Goal: Task Accomplishment & Management: Use online tool/utility

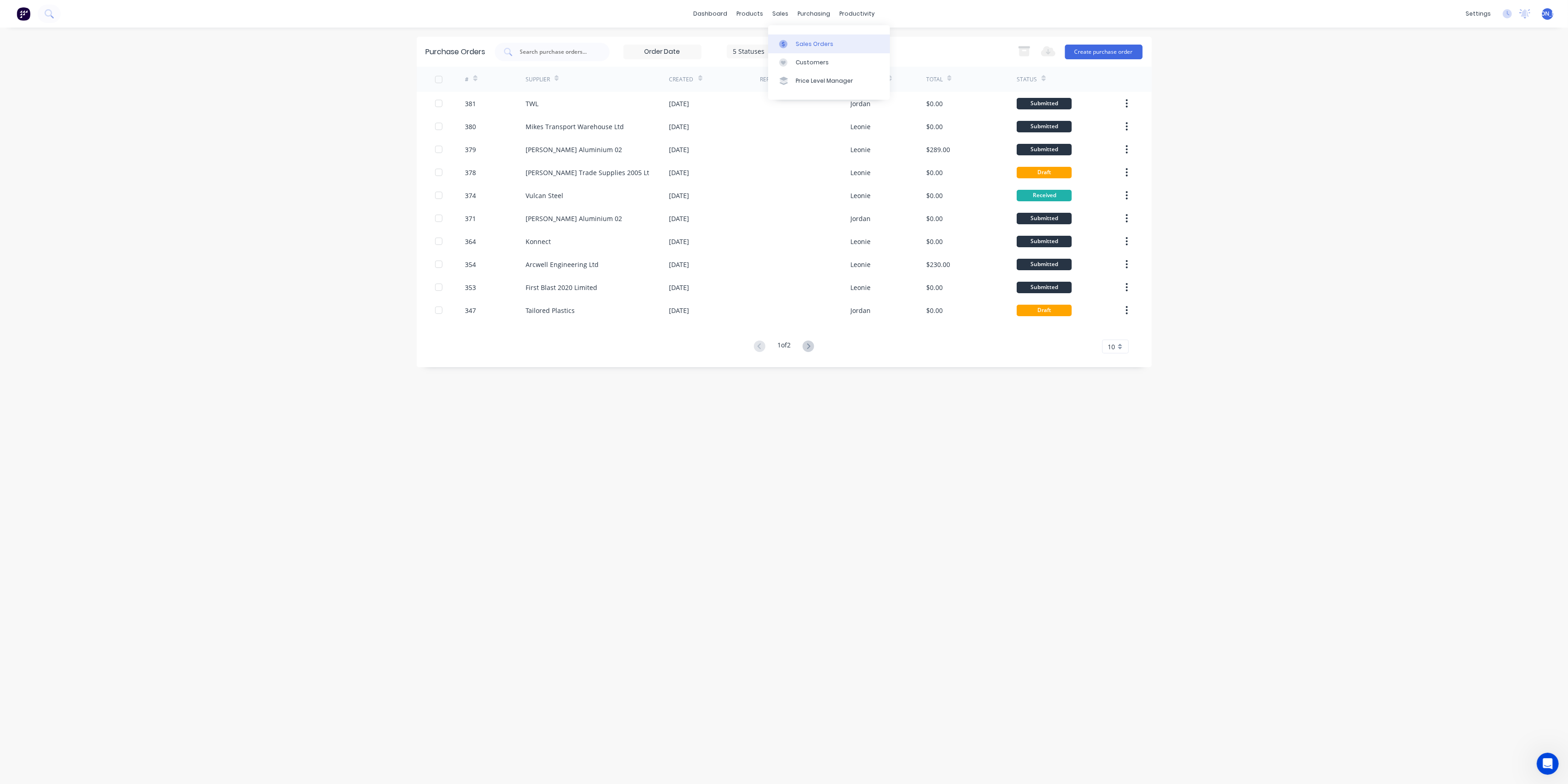
click at [802, 41] on div "Sales Orders" at bounding box center [815, 44] width 38 height 9
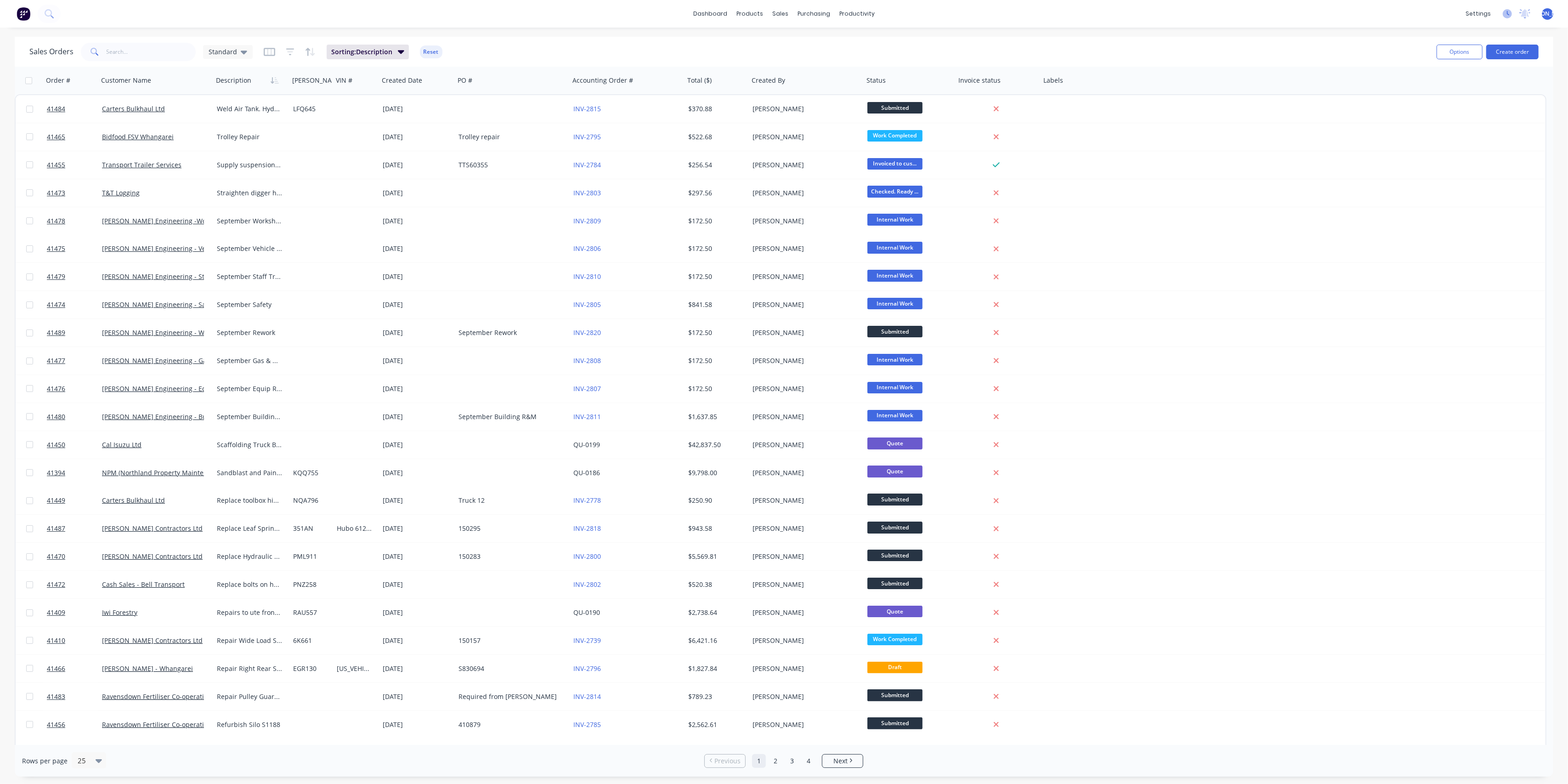
click at [1503, 16] on icon at bounding box center [1507, 14] width 10 height 10
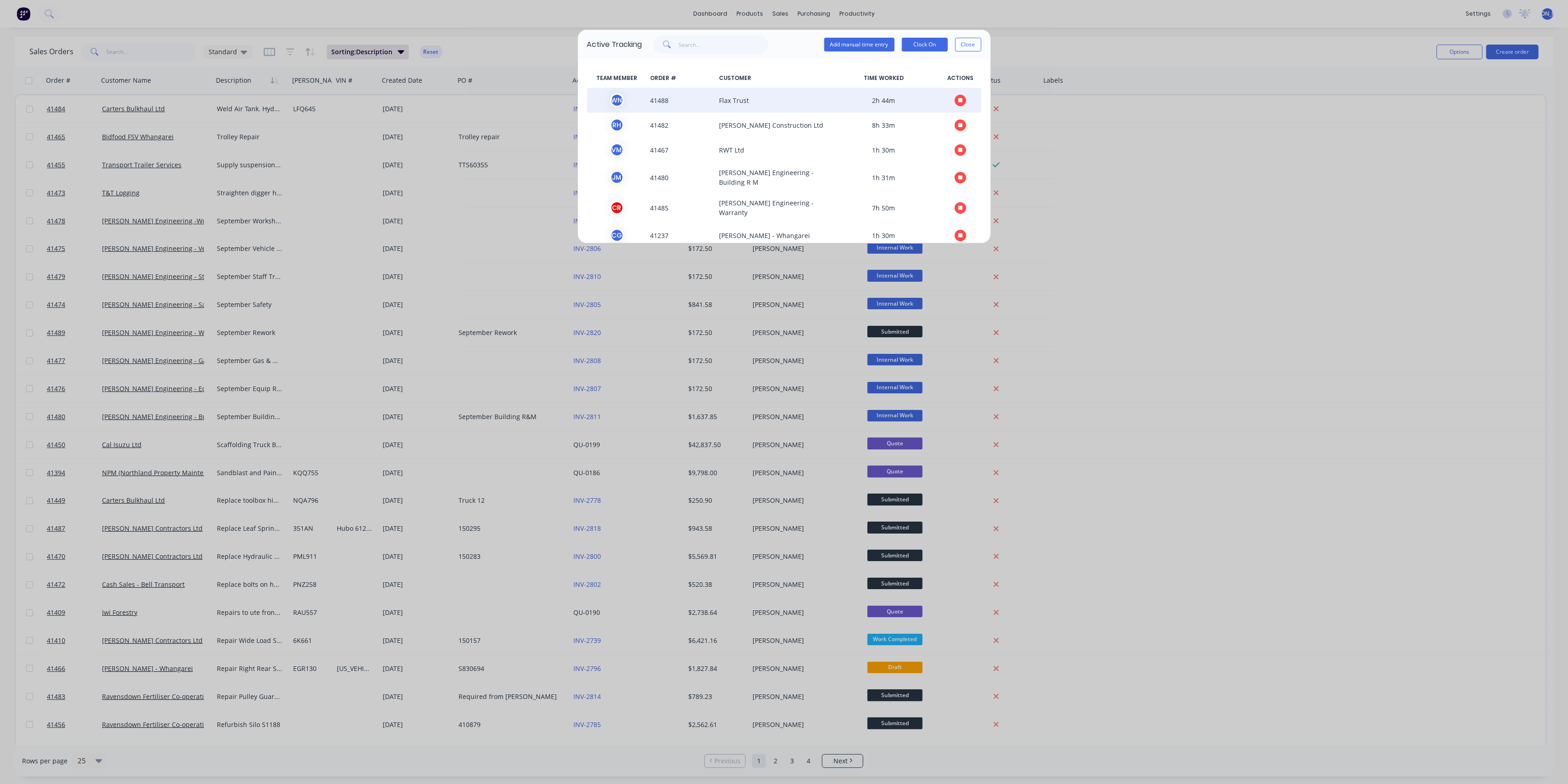
click at [958, 97] on icon "button" at bounding box center [960, 100] width 5 height 6
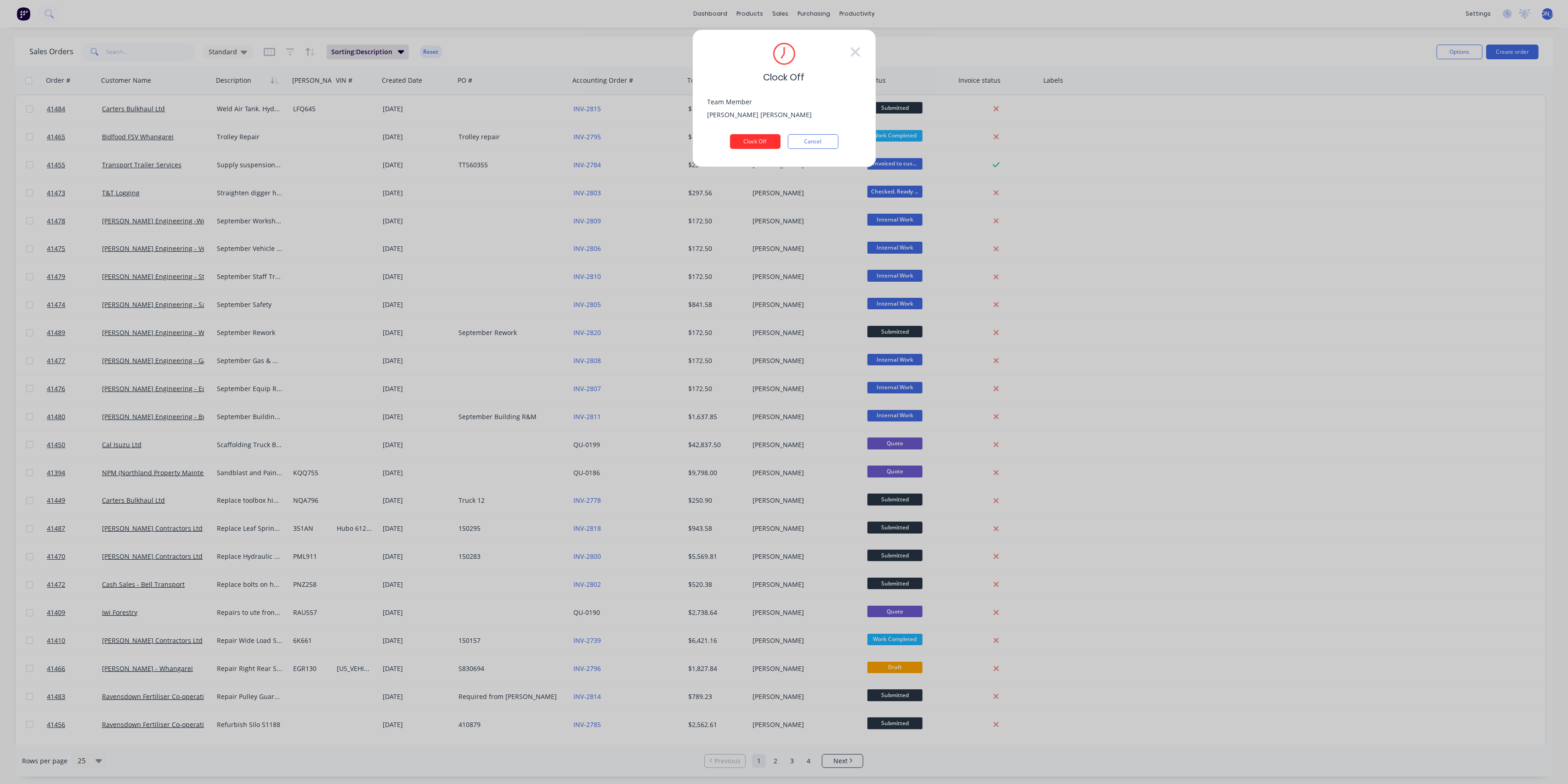
click at [758, 143] on button "Clock Off" at bounding box center [755, 141] width 50 height 14
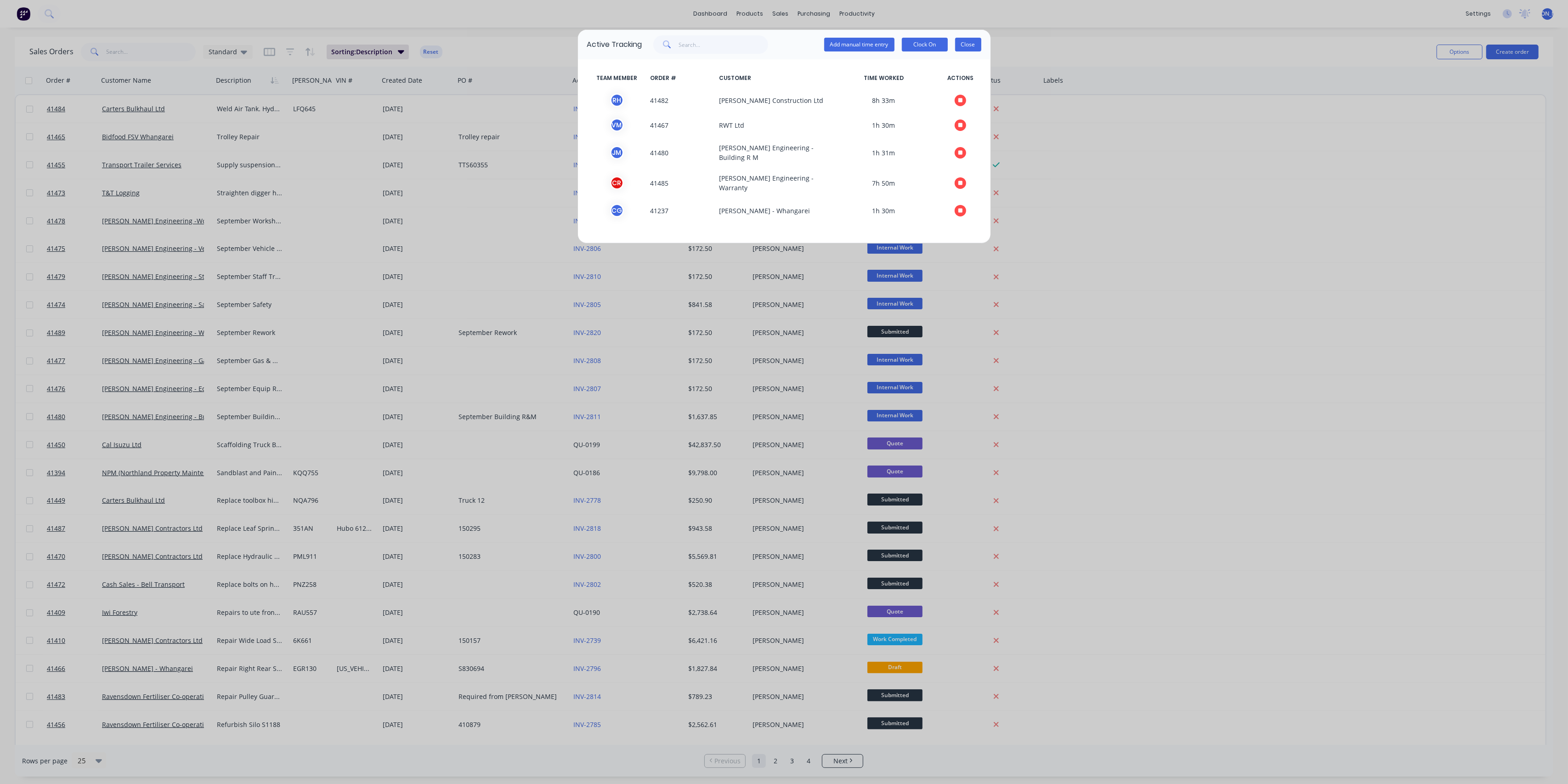
click at [964, 45] on button "Close" at bounding box center [968, 45] width 27 height 13
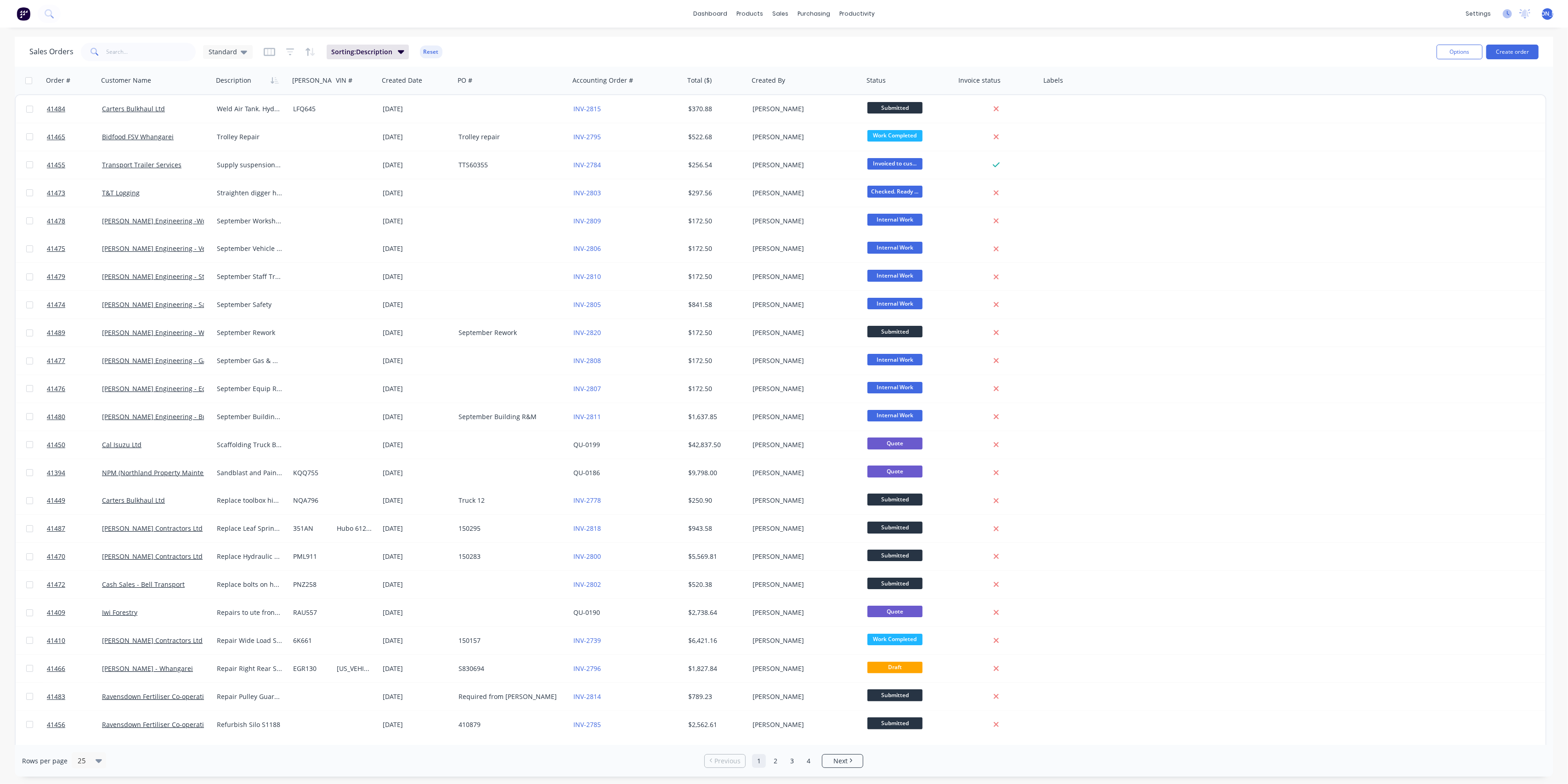
click at [1503, 15] on icon at bounding box center [1507, 14] width 10 height 10
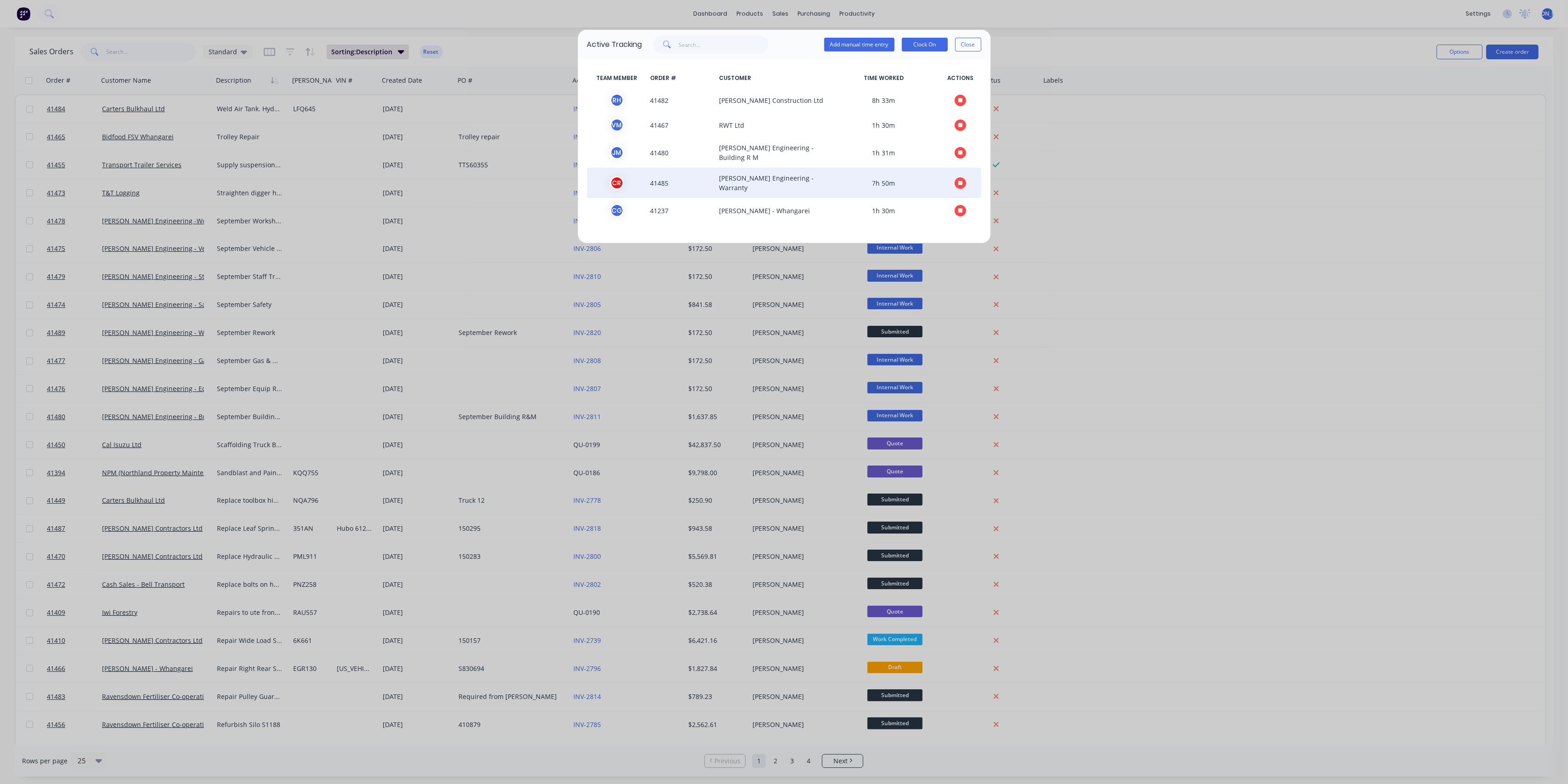
click at [962, 177] on button "button" at bounding box center [960, 183] width 11 height 11
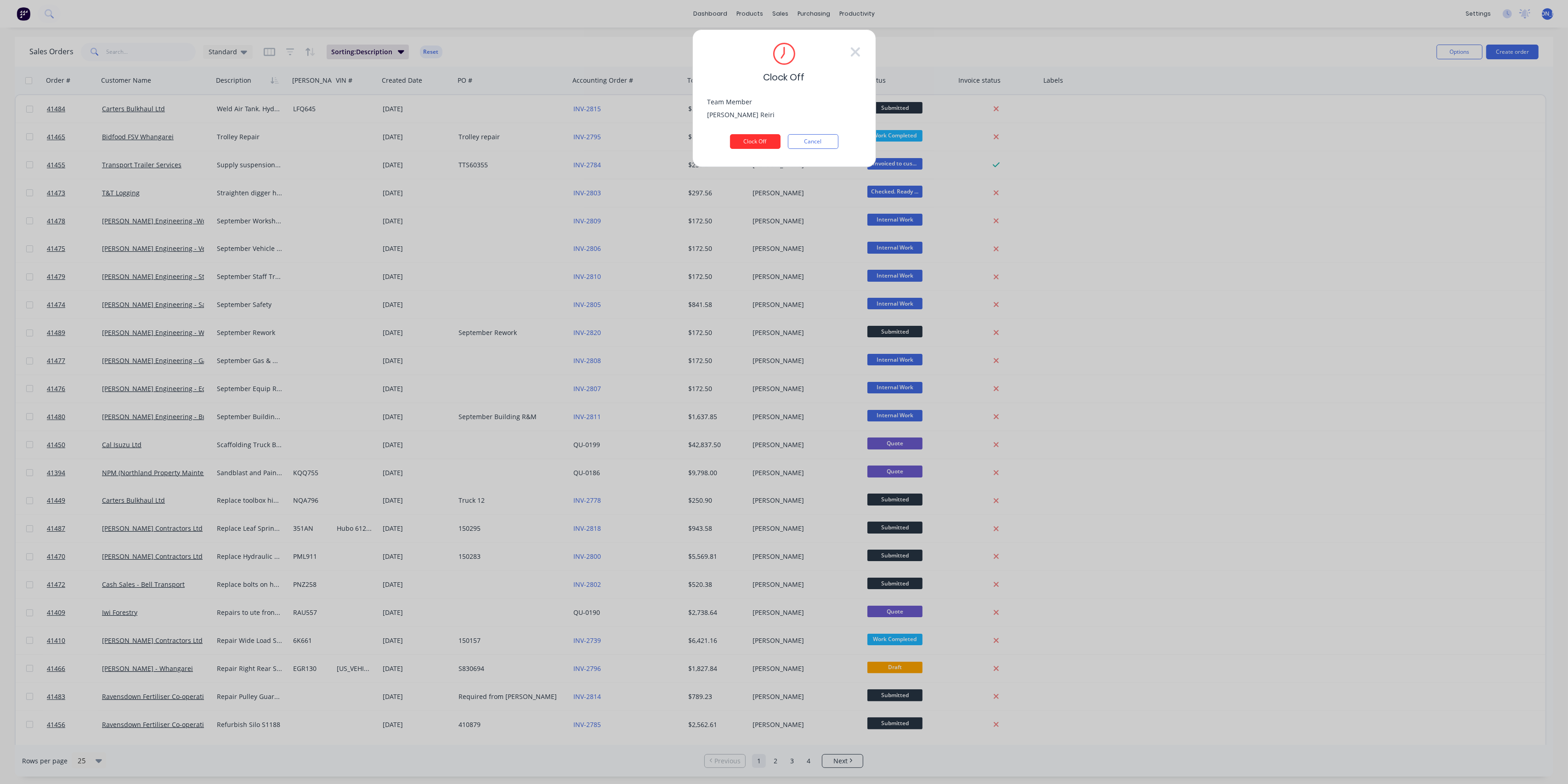
click at [747, 136] on button "Clock Off" at bounding box center [755, 141] width 50 height 14
